Goal: Task Accomplishment & Management: Complete application form

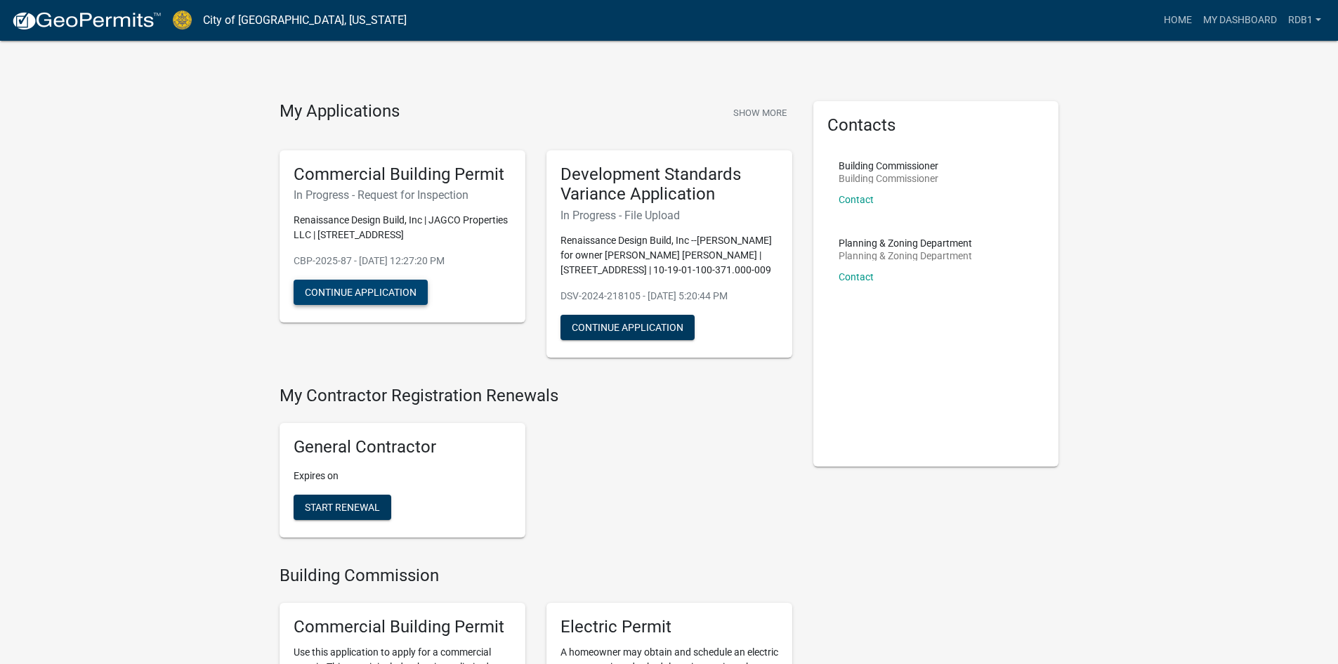
click at [388, 297] on button "Continue Application" at bounding box center [361, 292] width 134 height 25
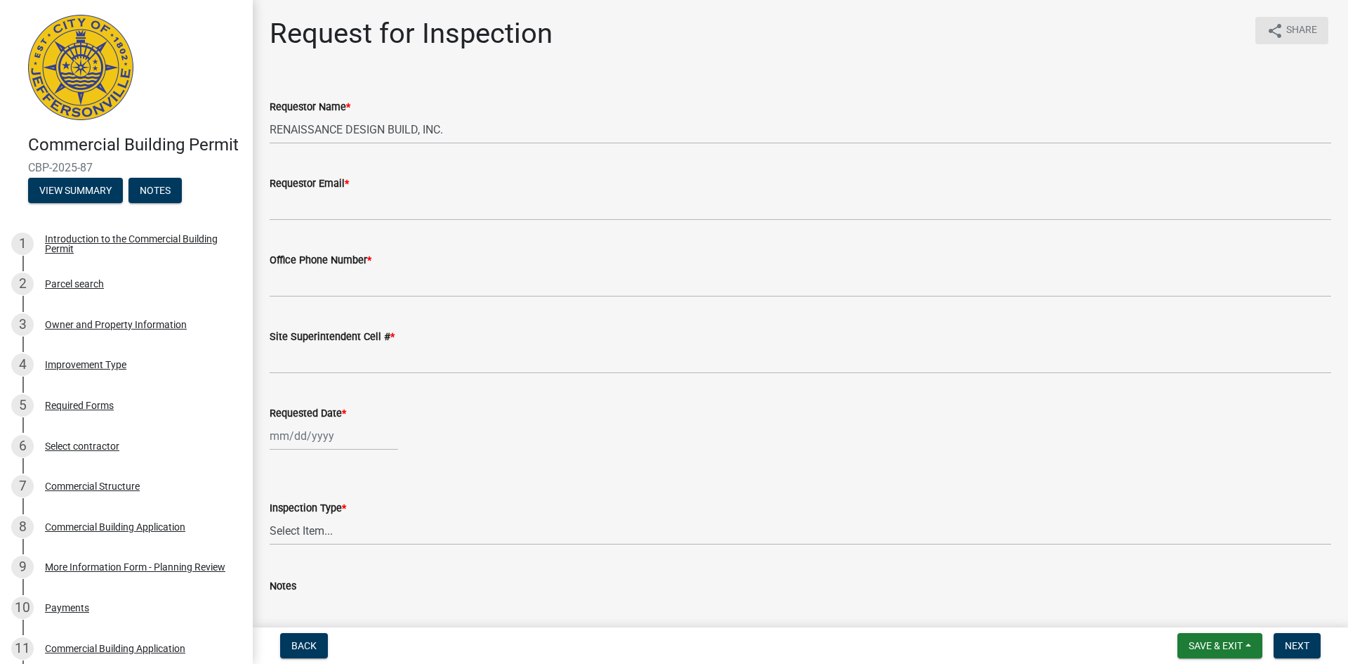
click at [876, 29] on button "share Share" at bounding box center [1292, 30] width 73 height 27
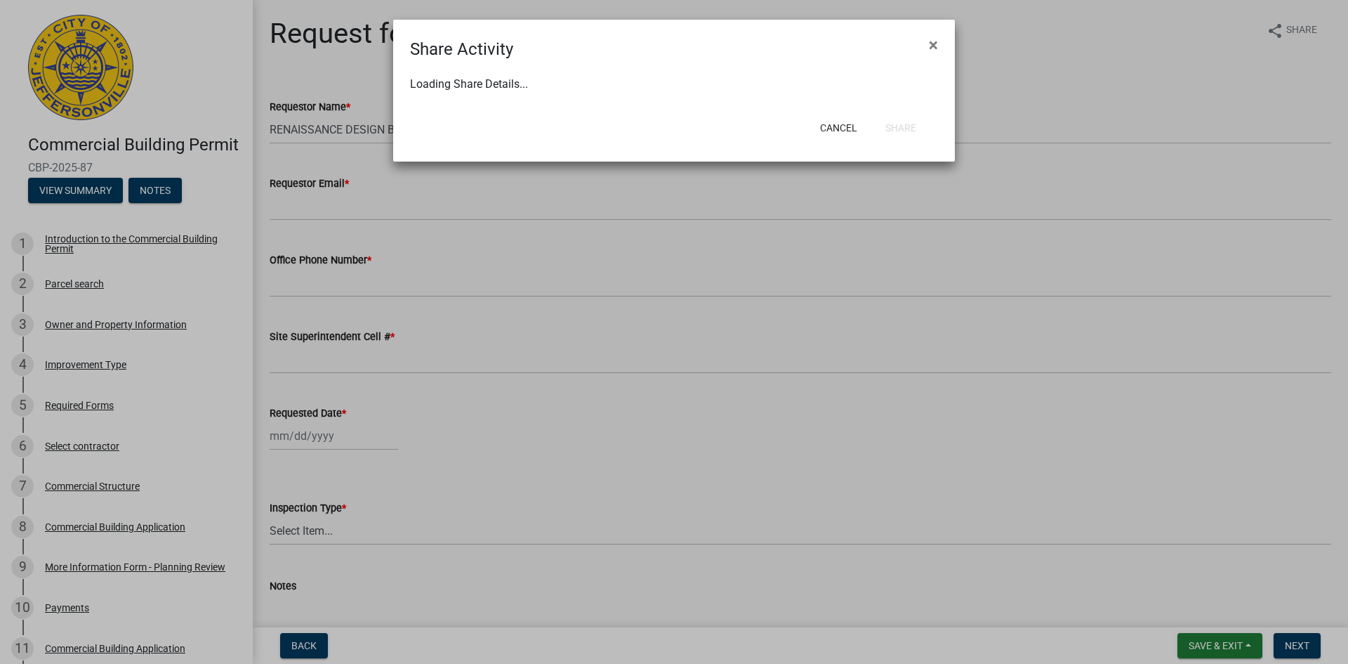
select select "1"
select select "0"
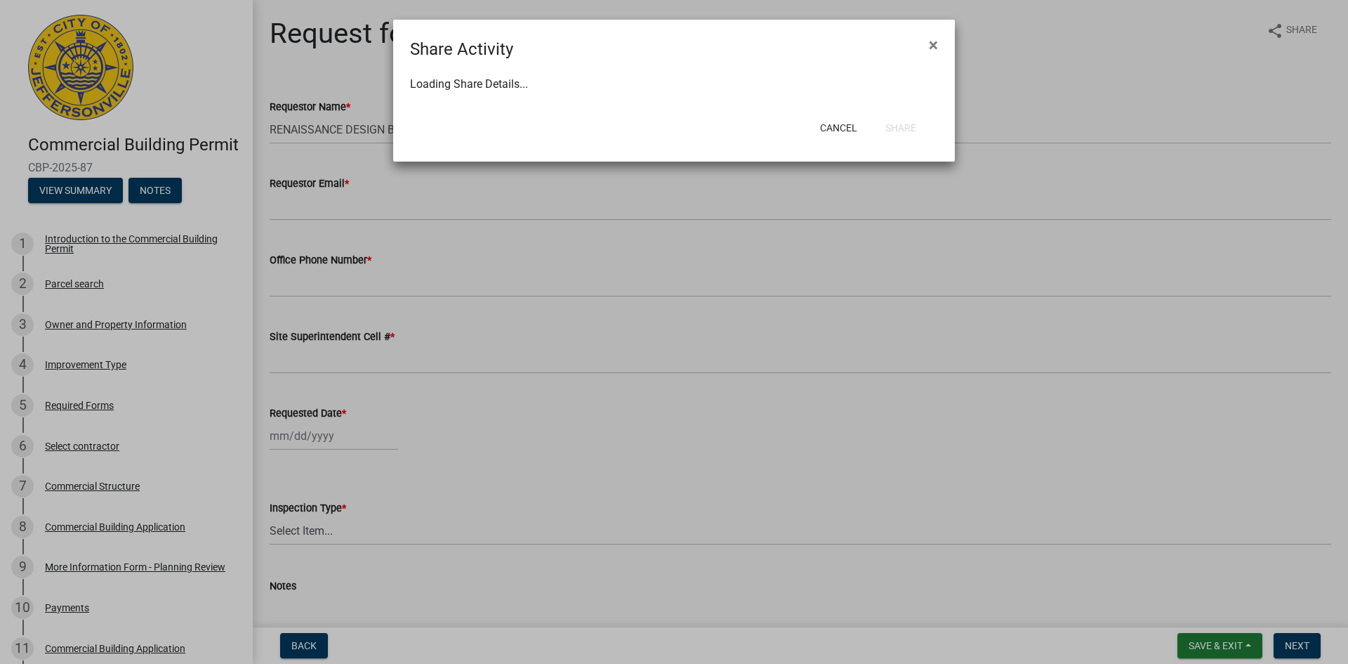
select select "0"
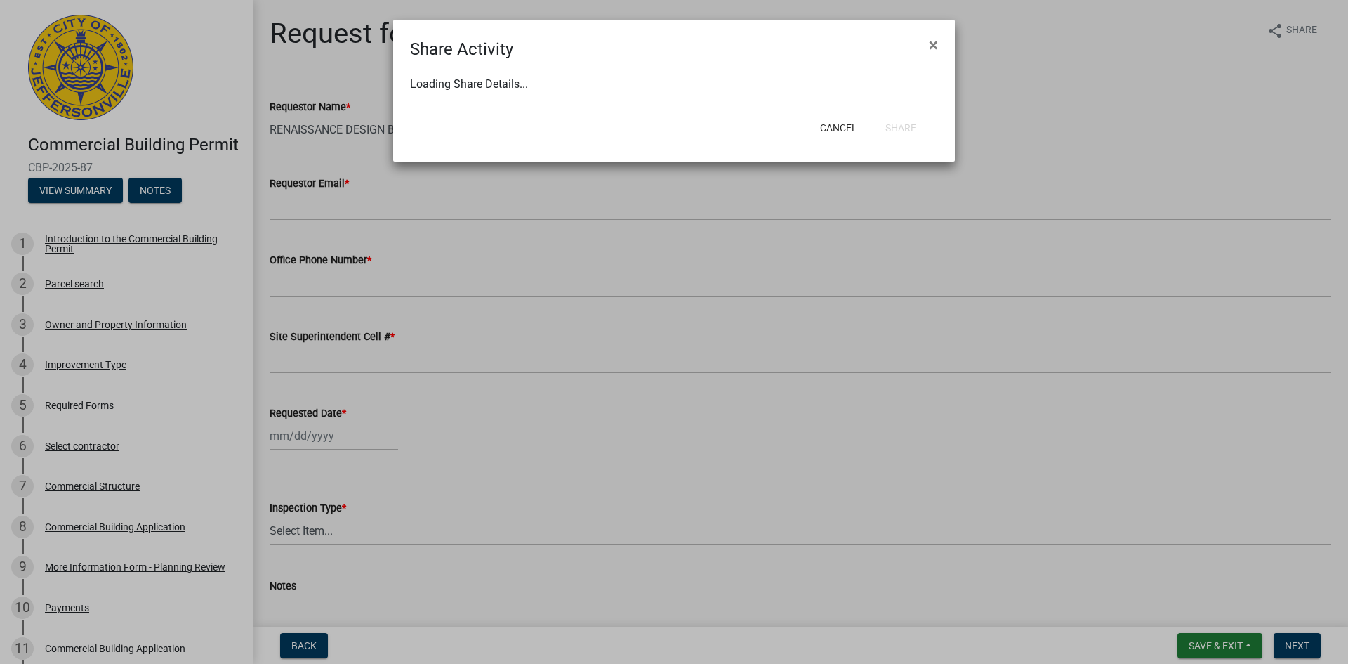
select select "0"
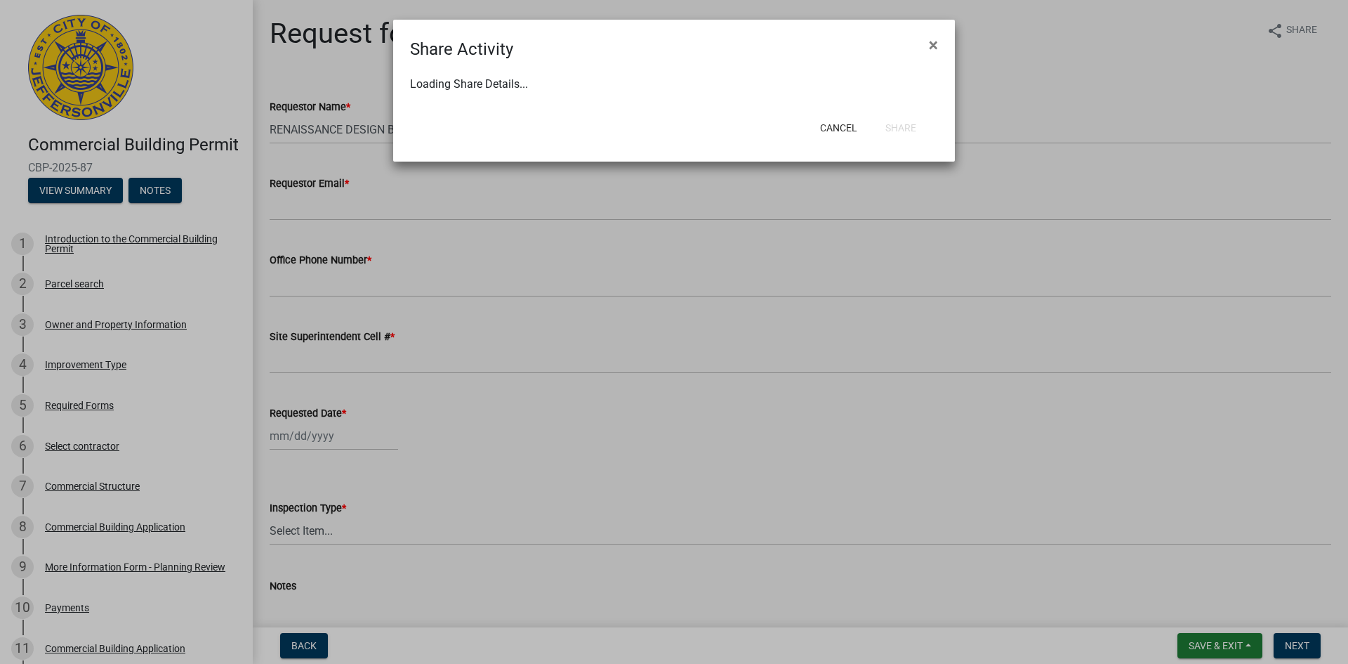
select select "0"
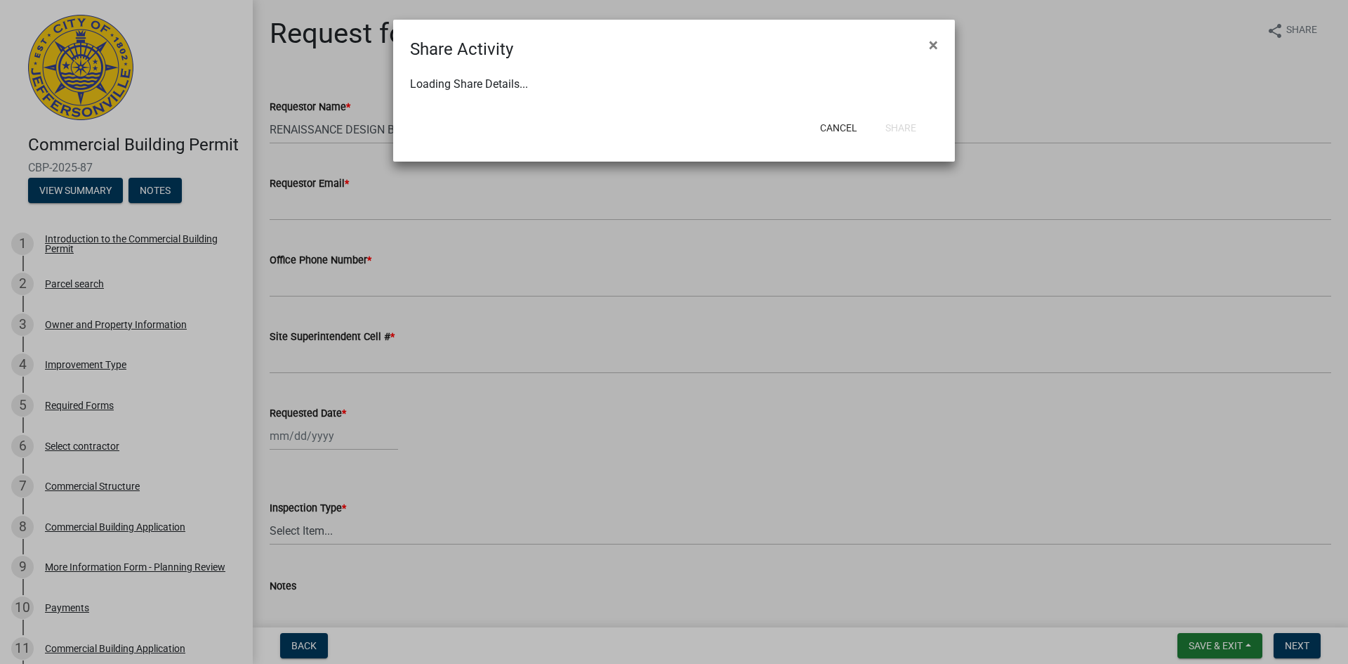
select select "0"
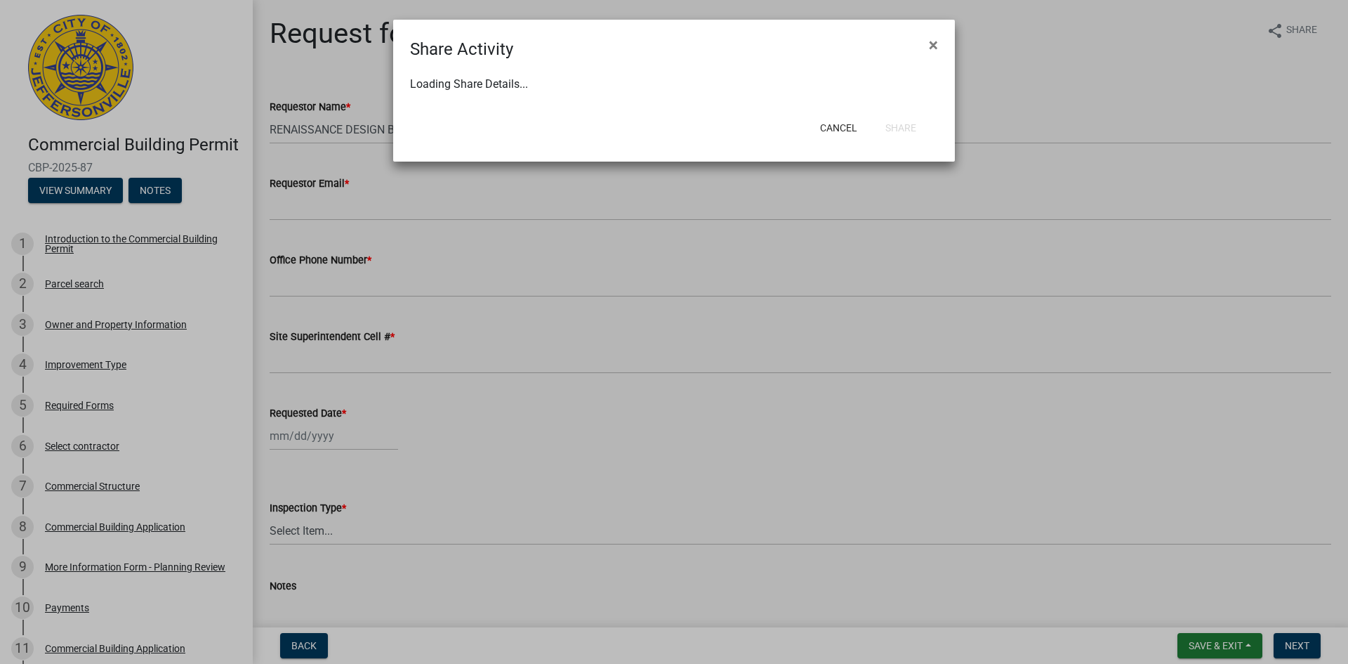
select select "0"
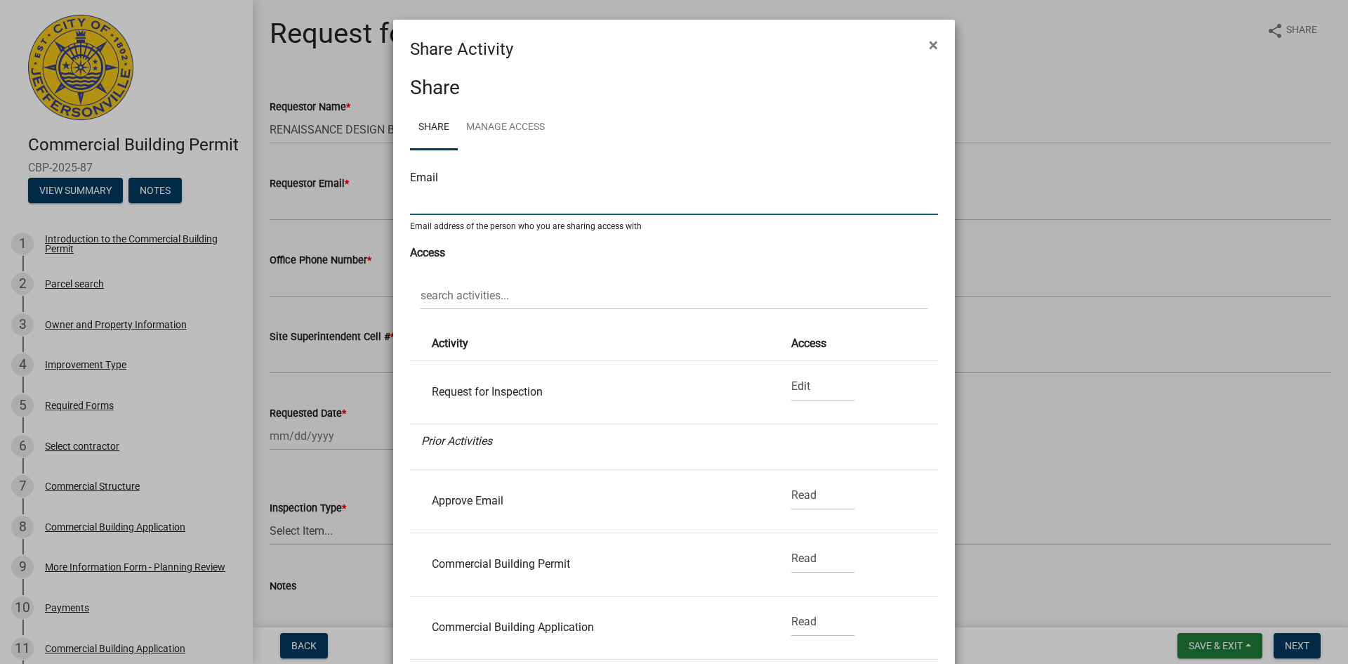
click at [509, 203] on input "text" at bounding box center [674, 200] width 528 height 29
type input "[PERSON_NAME][EMAIL_ADDRESS][DOMAIN_NAME]"
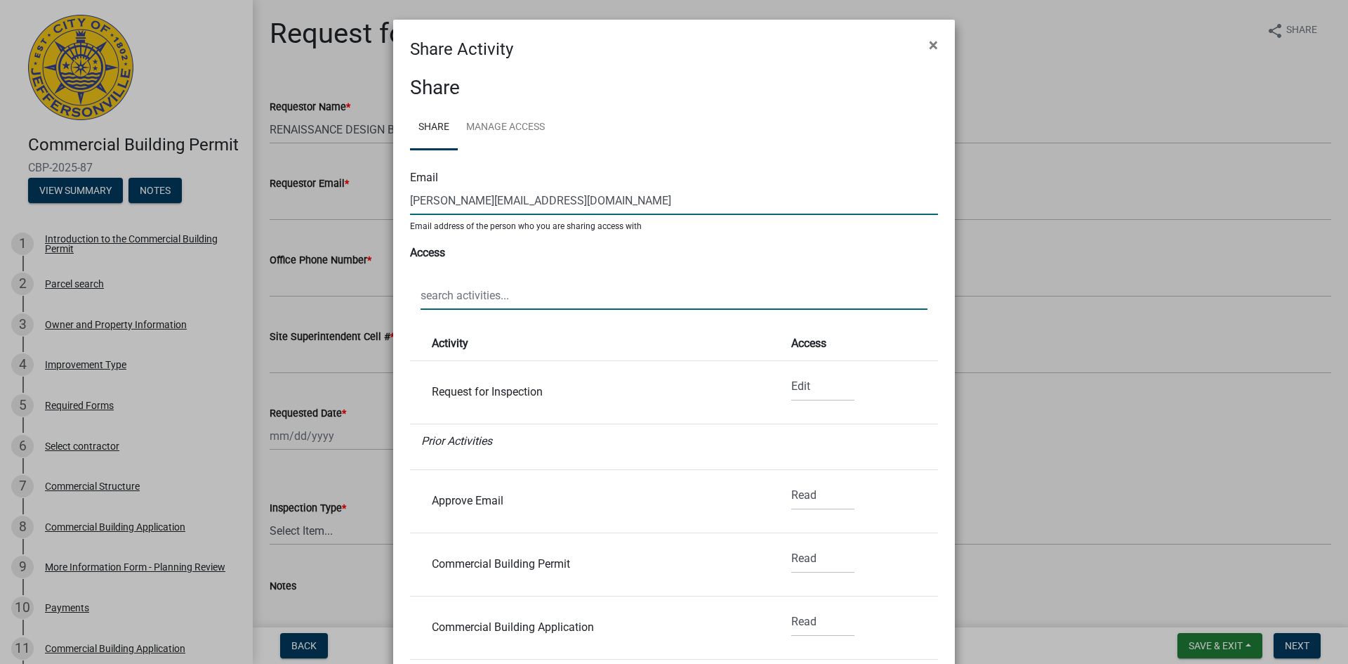
click at [485, 300] on input "text" at bounding box center [674, 295] width 507 height 29
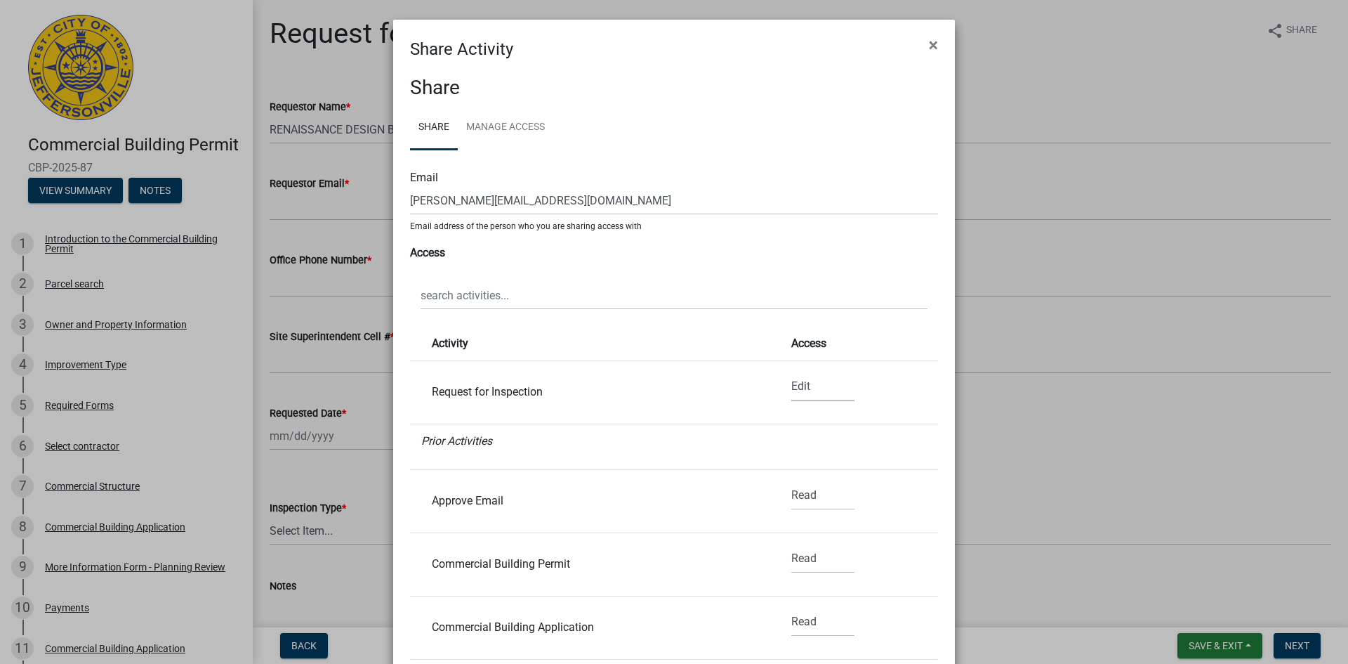
click at [791, 385] on select "None Read Edit" at bounding box center [822, 386] width 63 height 29
click at [791, 372] on select "None Read Edit" at bounding box center [822, 386] width 63 height 29
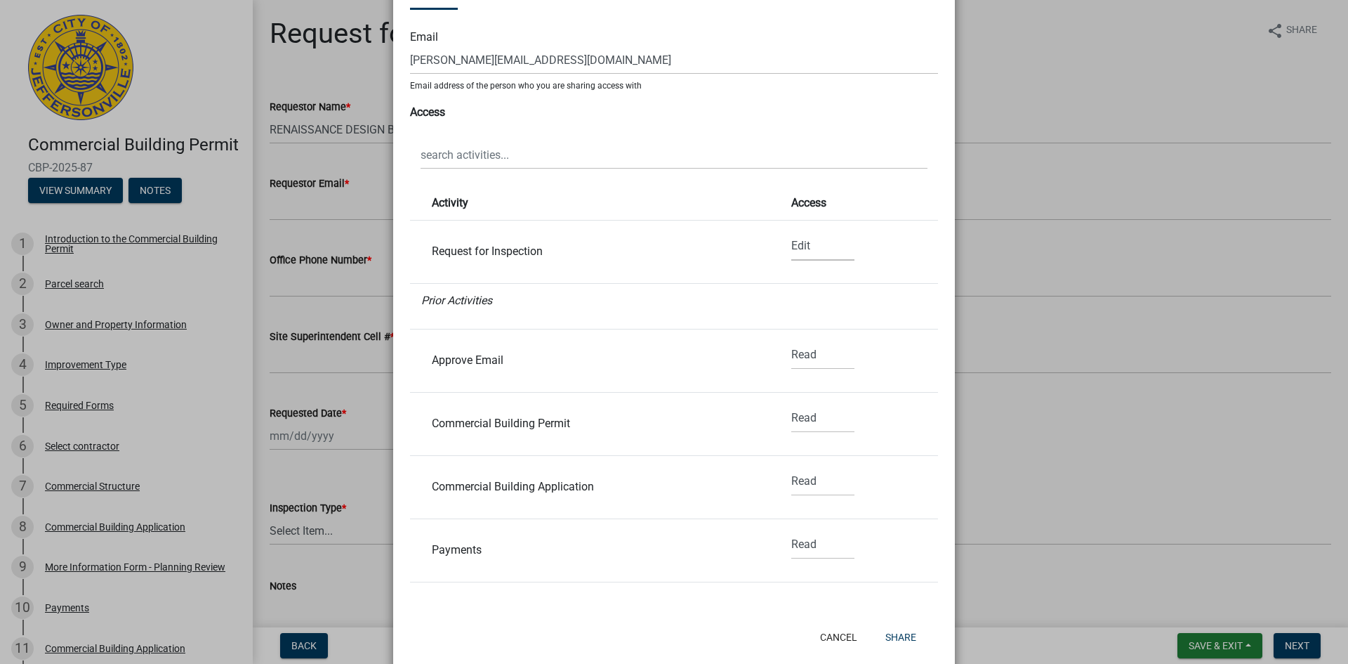
scroll to position [167, 0]
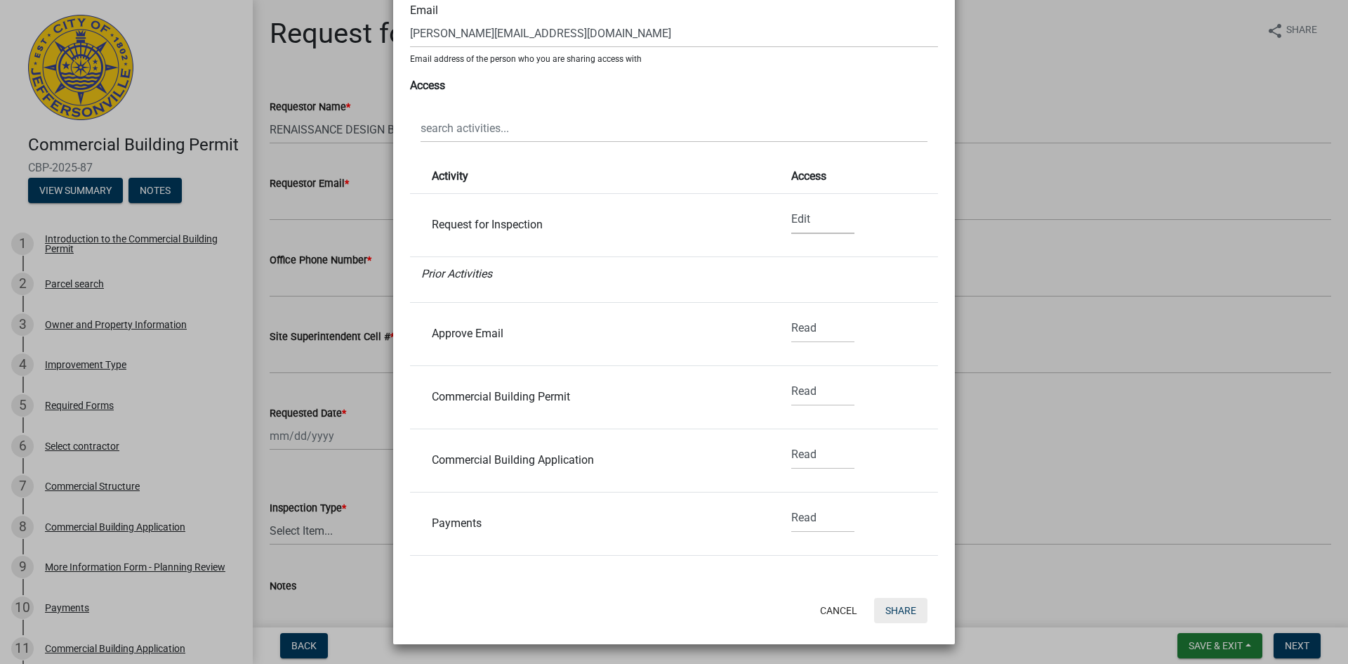
click at [876, 611] on button "Share" at bounding box center [900, 610] width 53 height 25
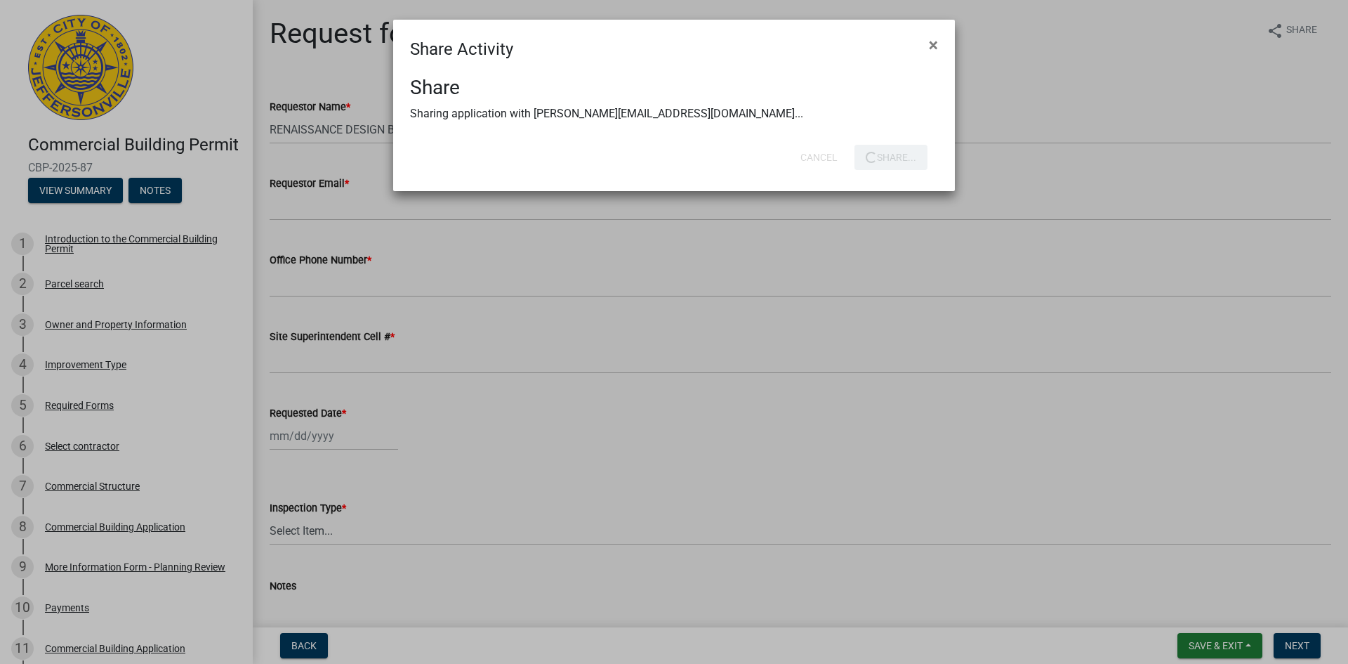
scroll to position [0, 0]
